Goal: Find specific page/section: Find specific page/section

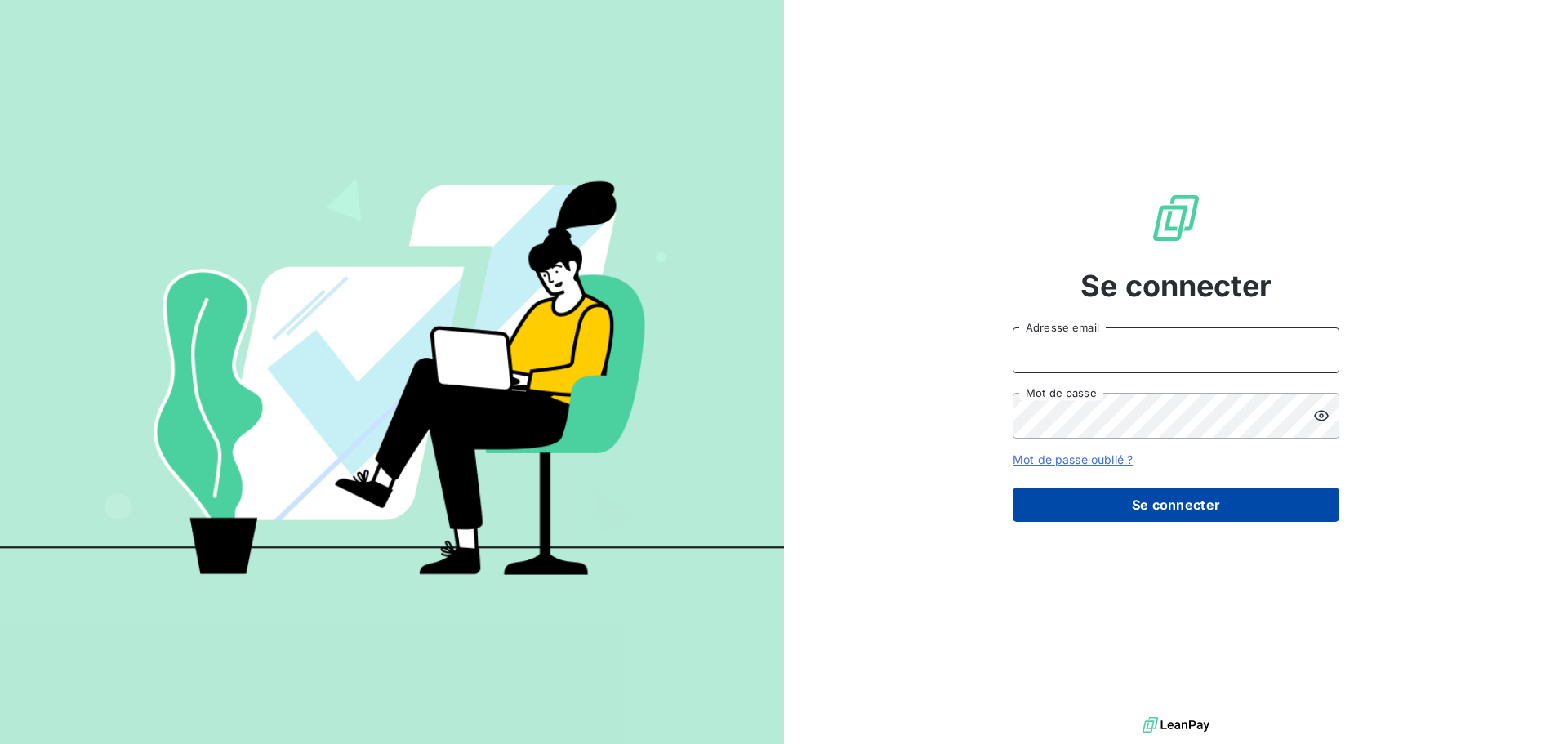
type input "anne.degrasse@exquado.com"
click at [1170, 513] on button "Se connecter" at bounding box center [1176, 505] width 327 height 34
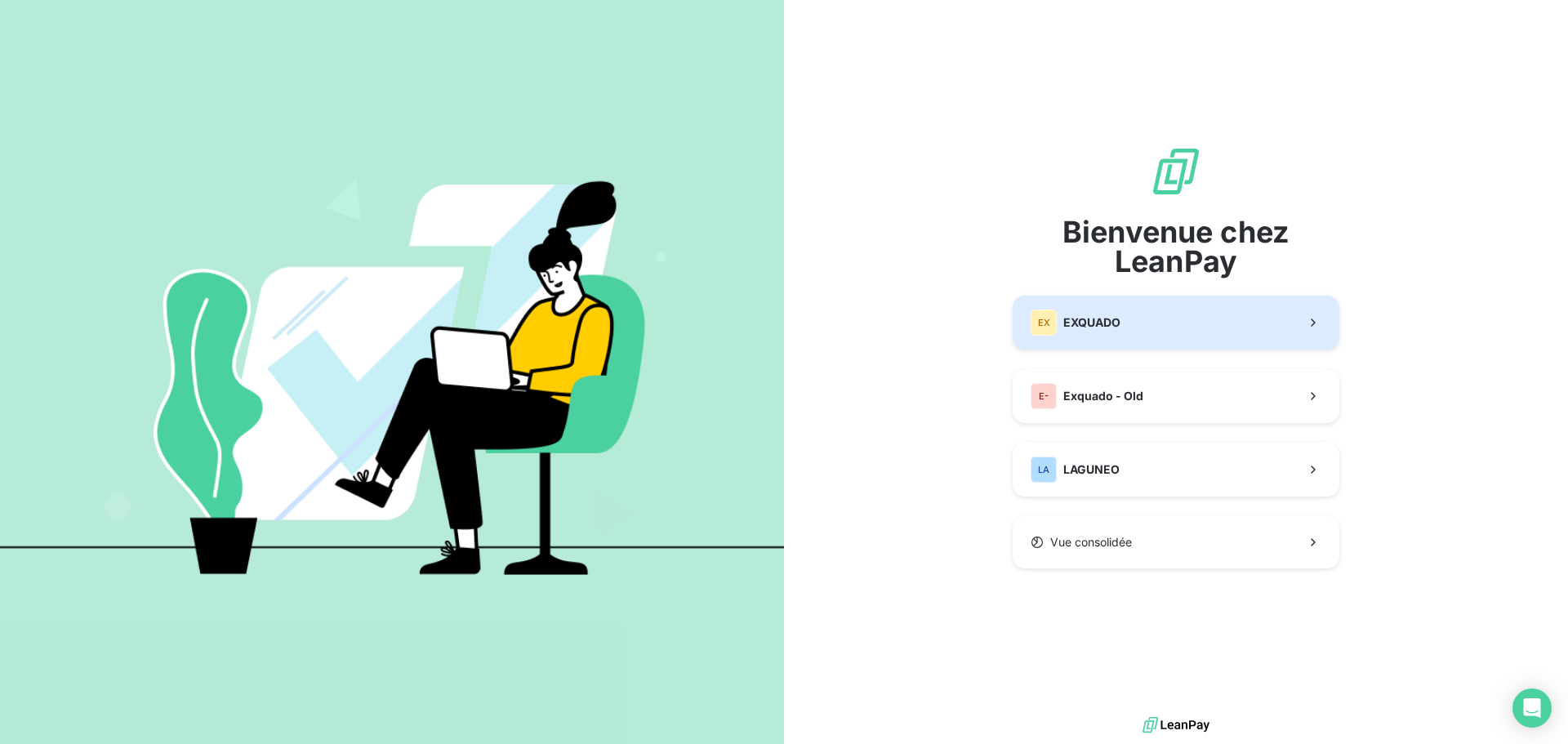
click at [1148, 326] on button "EX EXQUADO" at bounding box center [1176, 322] width 327 height 54
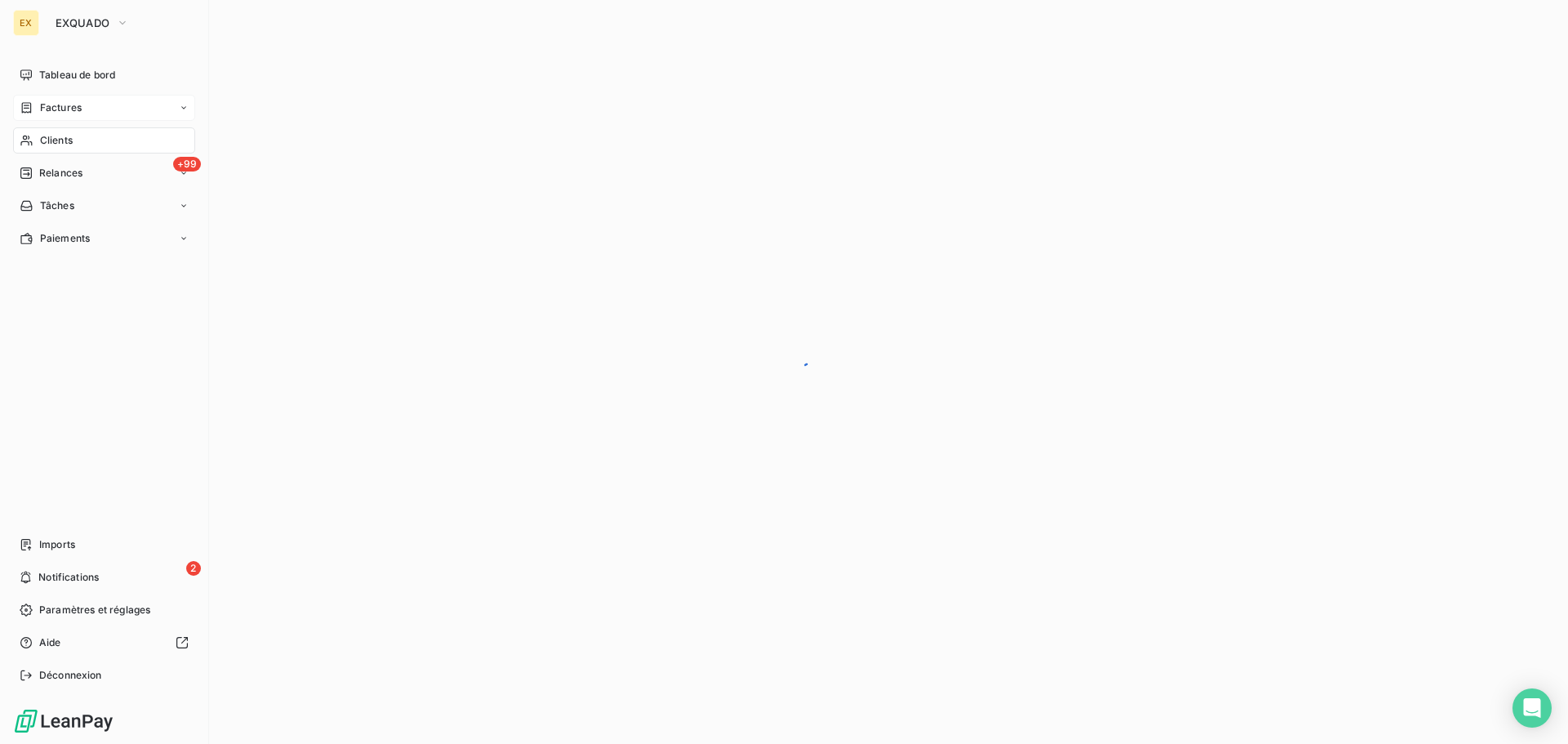
click at [32, 102] on icon at bounding box center [26, 107] width 14 height 13
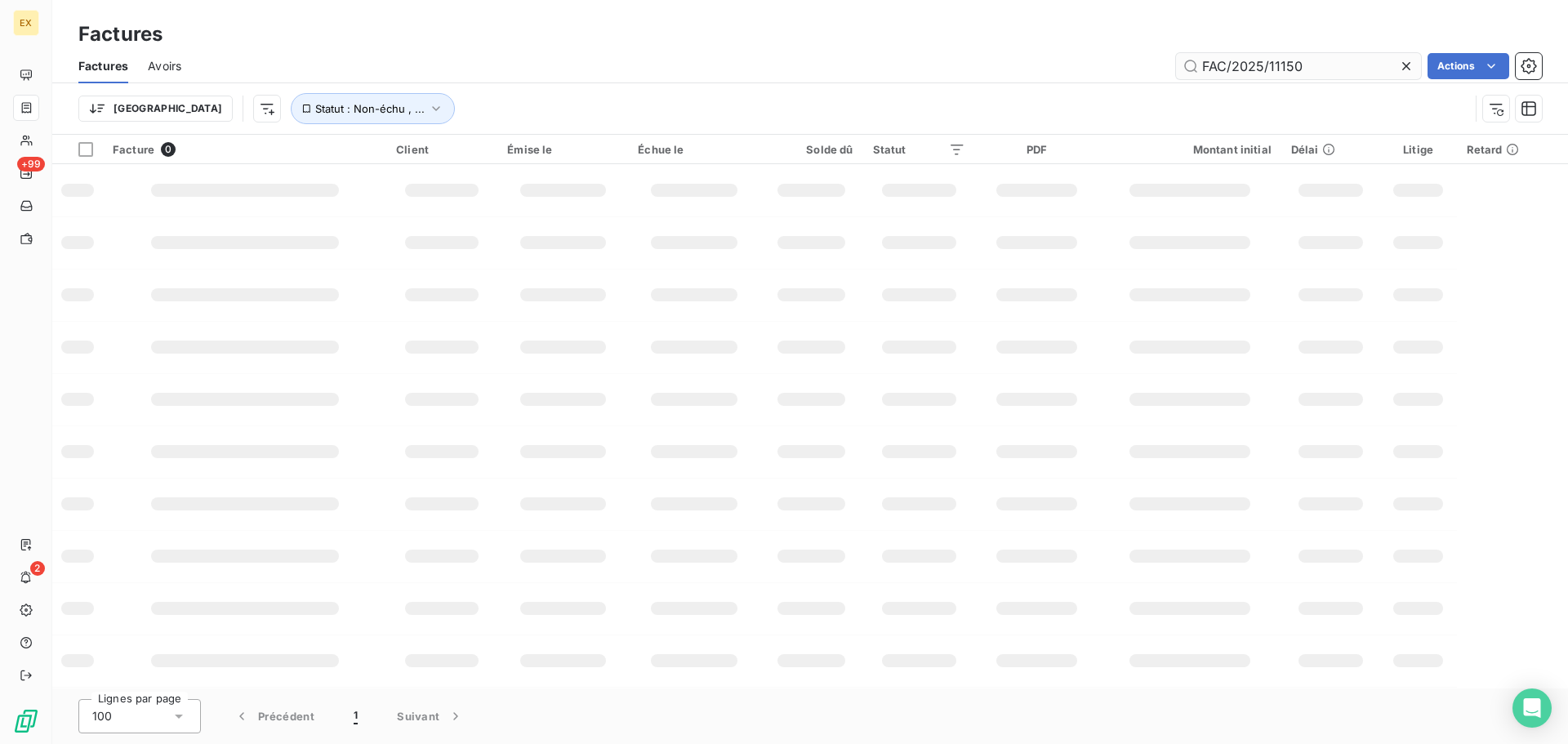
click at [1308, 62] on input "FAC/2025/11150" at bounding box center [1298, 66] width 245 height 26
type input "FAC/2025/12755"
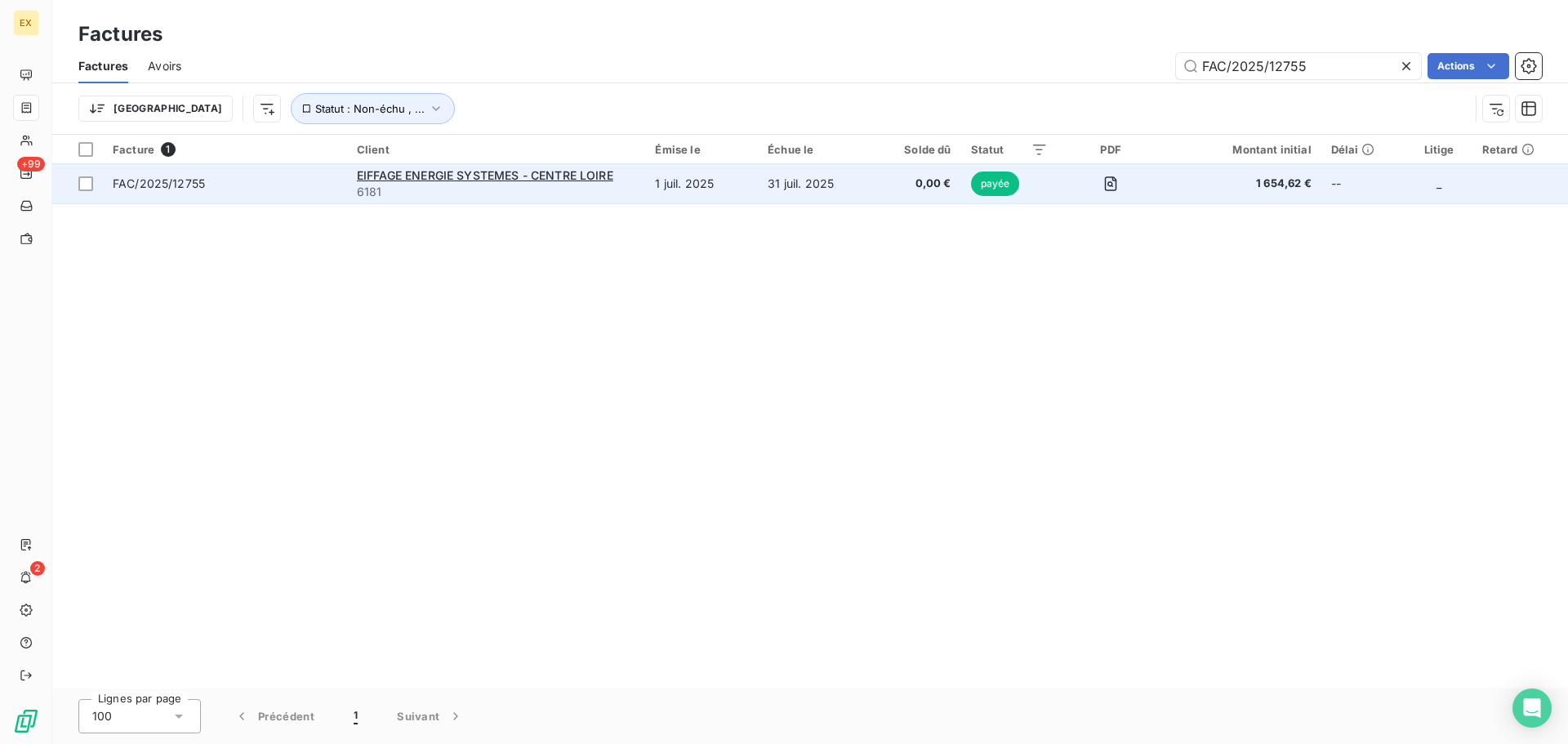
click at [409, 184] on span "6181" at bounding box center [496, 192] width 279 height 16
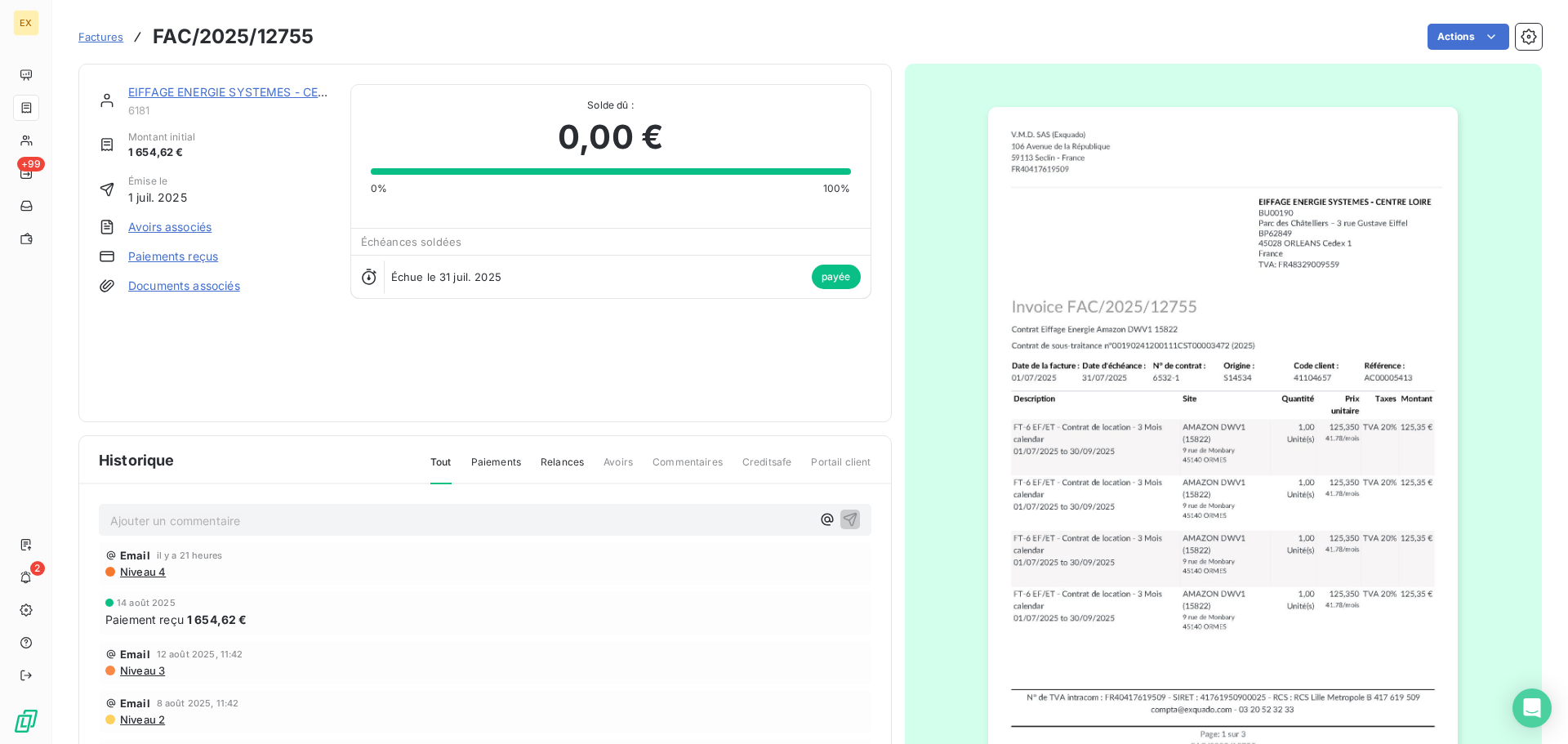
click at [147, 570] on span "Niveau 4" at bounding box center [142, 571] width 48 height 13
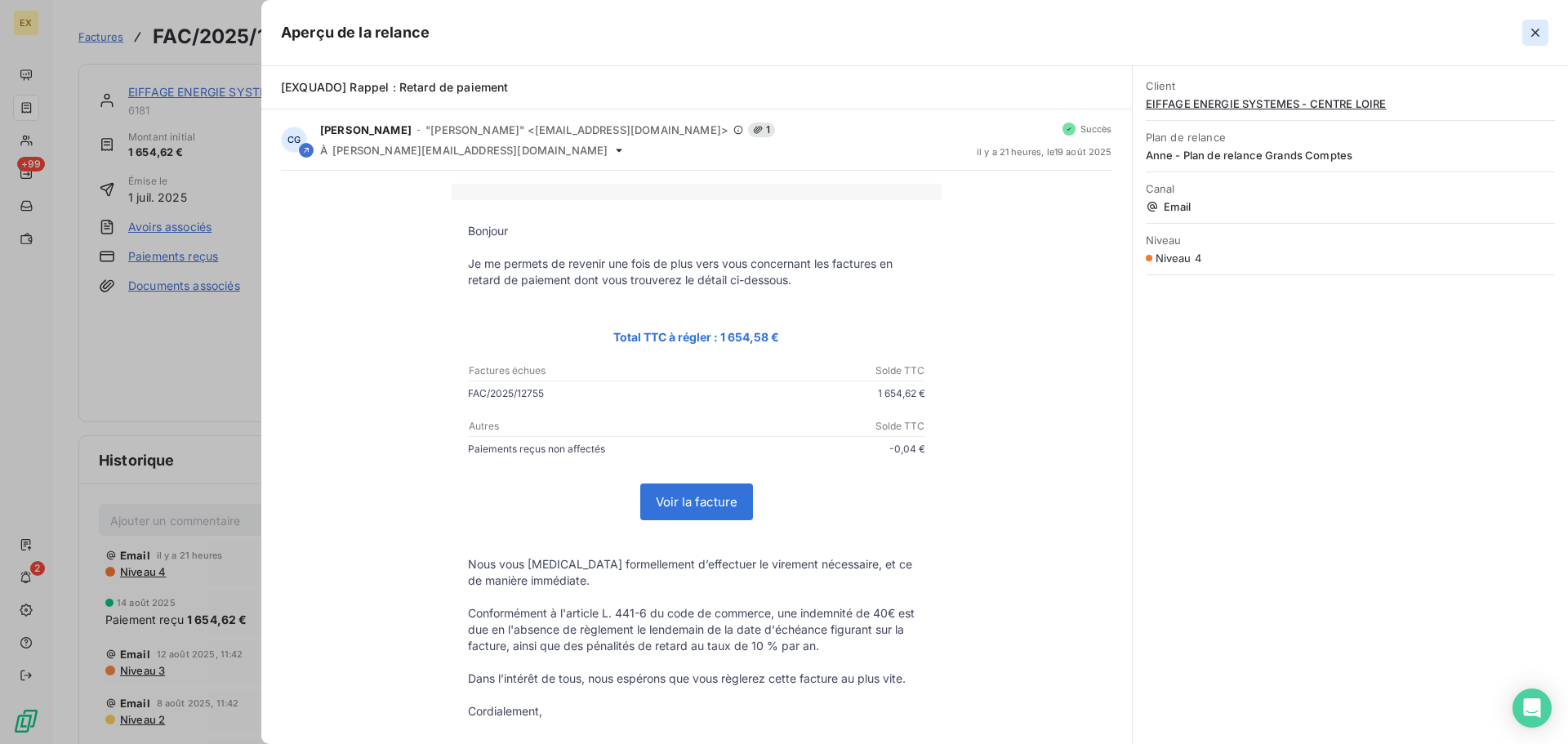
click at [1537, 32] on icon "button" at bounding box center [1535, 32] width 16 height 16
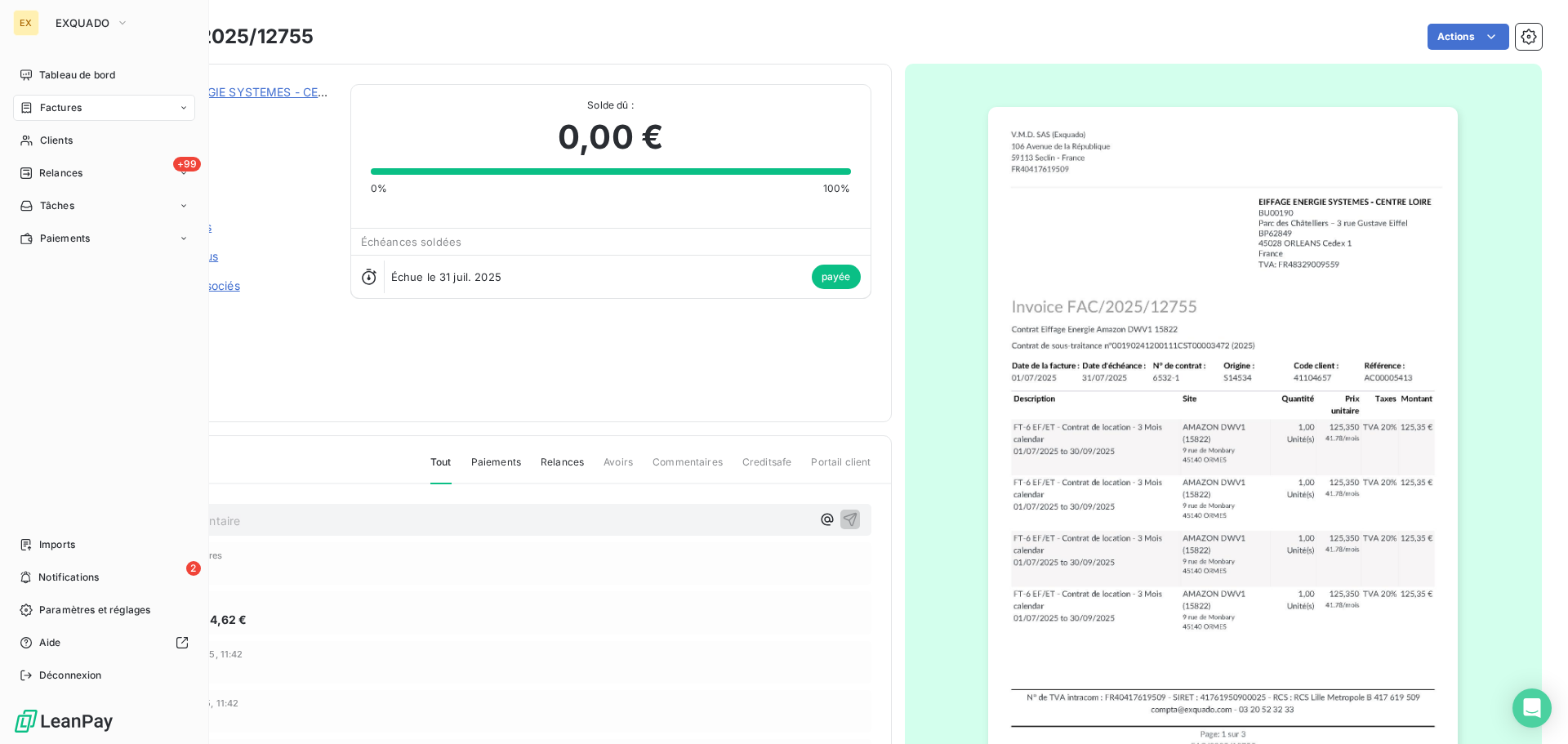
click at [64, 104] on span "Factures" at bounding box center [60, 107] width 42 height 14
